Goal: Navigation & Orientation: Find specific page/section

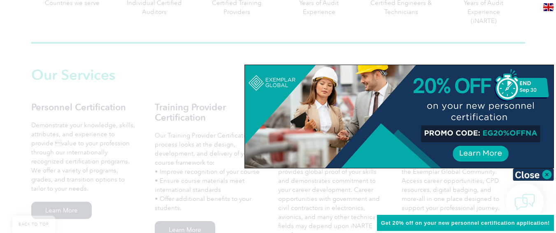
scroll to position [528, 0]
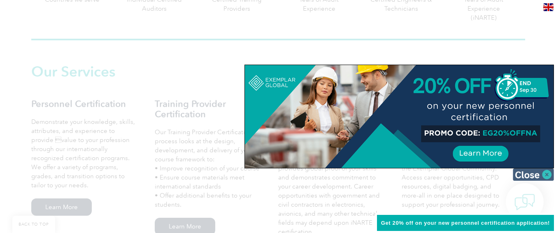
click at [524, 174] on img at bounding box center [533, 174] width 41 height 12
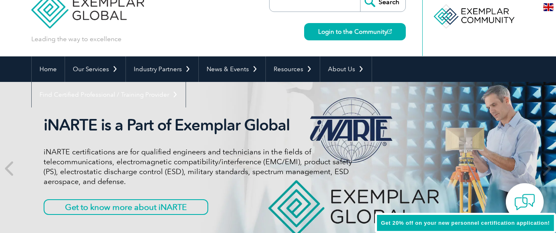
scroll to position [0, 0]
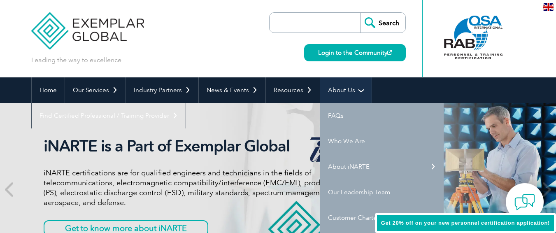
click at [341, 91] on link "About Us" at bounding box center [345, 90] width 51 height 26
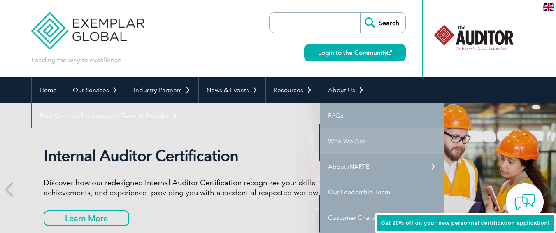
click at [340, 141] on link "Who We Are" at bounding box center [381, 141] width 123 height 26
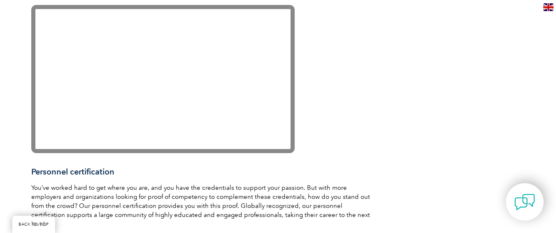
scroll to position [899, 0]
